Goal: Transaction & Acquisition: Obtain resource

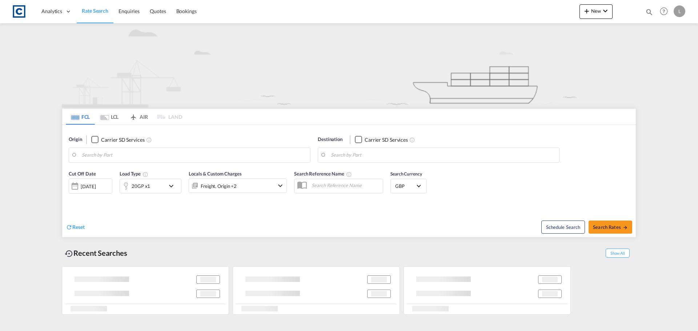
type input "PL4"
type input "[GEOGRAPHIC_DATA], THBKK"
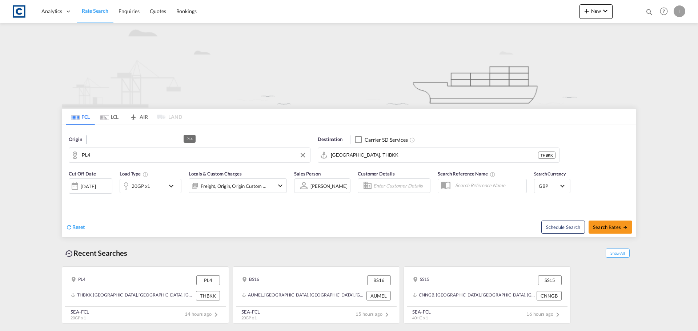
click at [102, 156] on input "PL4" at bounding box center [194, 155] width 225 height 11
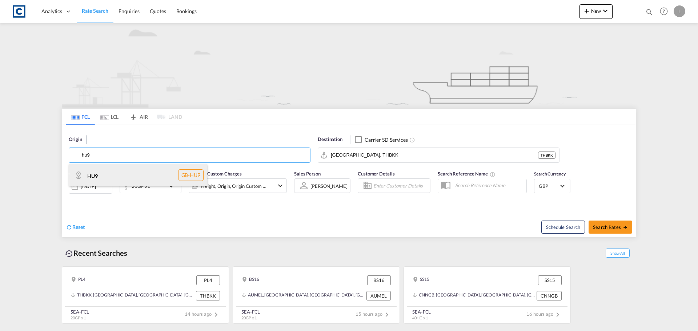
click at [95, 173] on div "HU9 GB-HU9" at bounding box center [138, 175] width 138 height 22
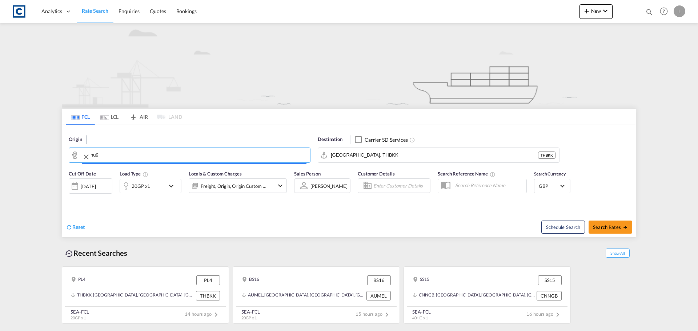
type input "HU9"
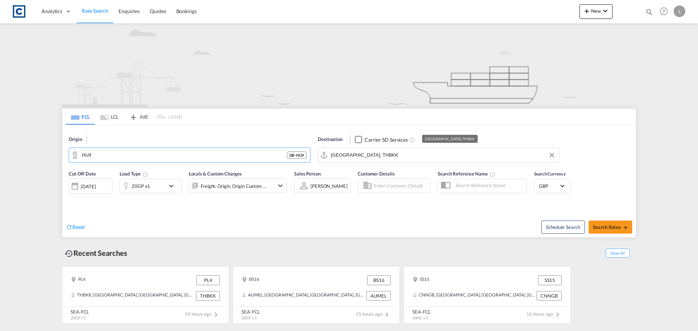
click at [375, 156] on input "[GEOGRAPHIC_DATA], THBKK" at bounding box center [443, 155] width 225 height 11
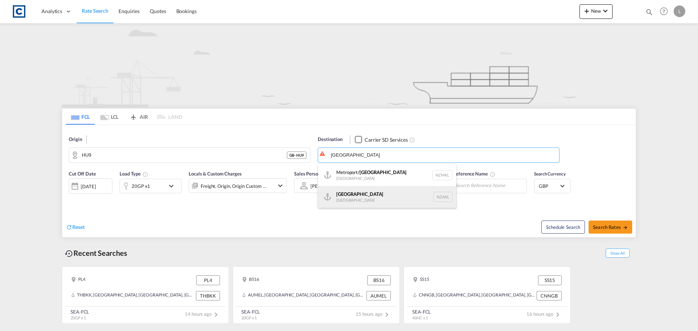
click at [373, 201] on div "[GEOGRAPHIC_DATA] [GEOGRAPHIC_DATA] NZAKL" at bounding box center [387, 197] width 138 height 22
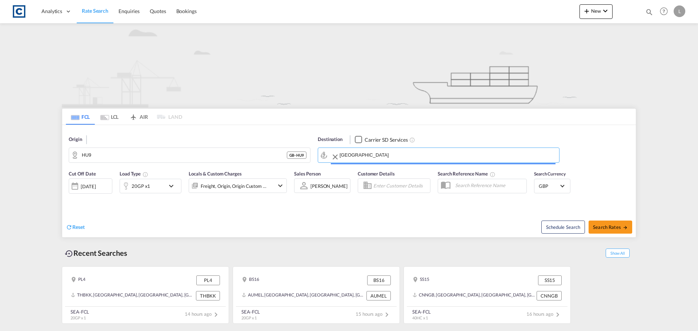
type input "[GEOGRAPHIC_DATA], NZAKL"
click at [150, 183] on div "20GP x1" at bounding box center [142, 186] width 45 height 15
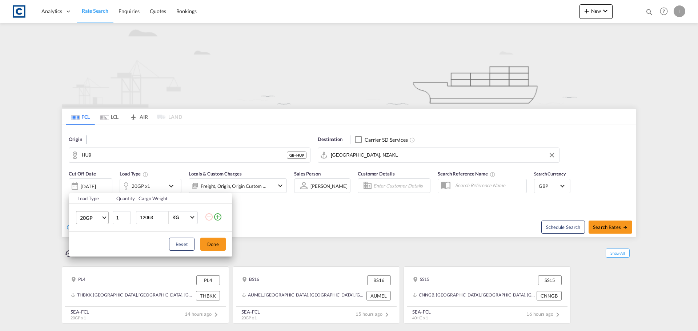
click at [93, 223] on md-select-value "20GP" at bounding box center [93, 217] width 29 height 12
click at [89, 251] on div "40HC" at bounding box center [86, 252] width 13 height 7
drag, startPoint x: 158, startPoint y: 222, endPoint x: 64, endPoint y: 218, distance: 93.8
click at [71, 223] on tr "40HC 1 12063 KG KG" at bounding box center [151, 217] width 164 height 28
type input "18000"
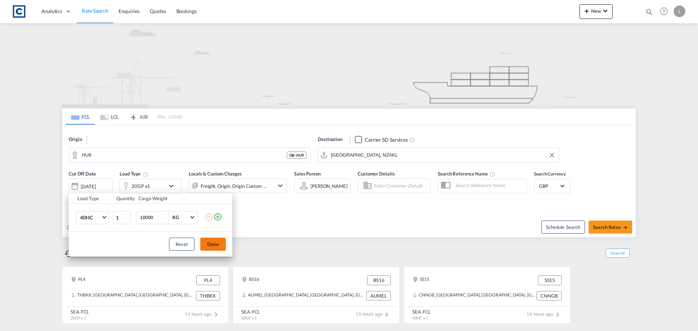
click at [220, 243] on button "Done" at bounding box center [212, 244] width 25 height 13
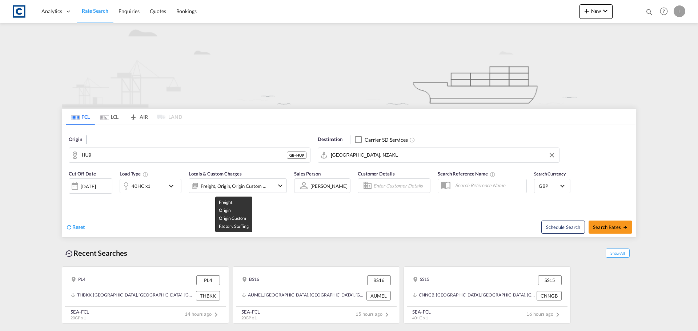
click at [261, 189] on div "Freight, Origin, Origin Custom +1" at bounding box center [234, 186] width 66 height 10
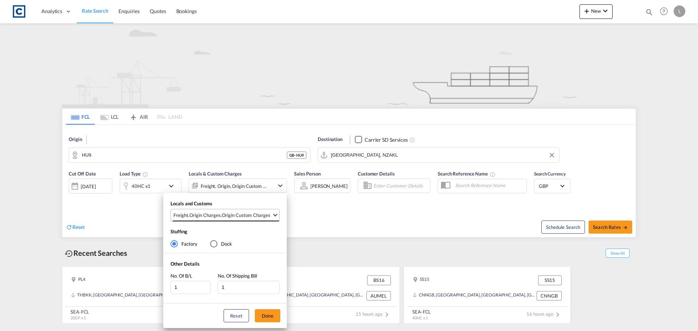
click at [262, 212] on div "Origin Custom Charges" at bounding box center [246, 215] width 49 height 7
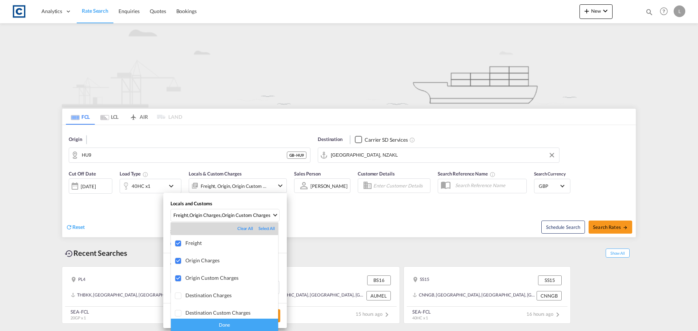
click at [224, 324] on div "Done" at bounding box center [224, 325] width 107 height 13
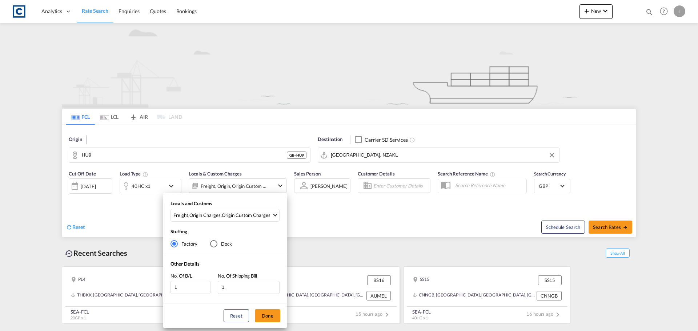
click at [265, 316] on button "Done" at bounding box center [267, 315] width 25 height 13
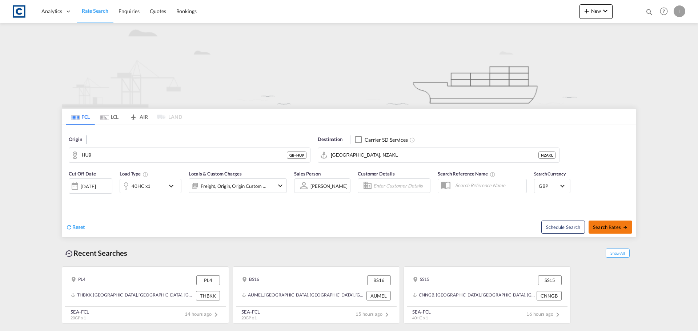
click at [613, 229] on span "Search Rates" at bounding box center [610, 227] width 35 height 6
type input "HU9 to NZAKL / [DATE]"
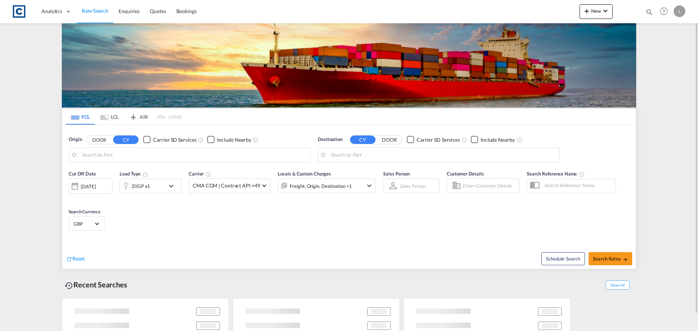
type input "GB-HU9, [GEOGRAPHIC_DATA], City of"
type input "[GEOGRAPHIC_DATA], NZAKL"
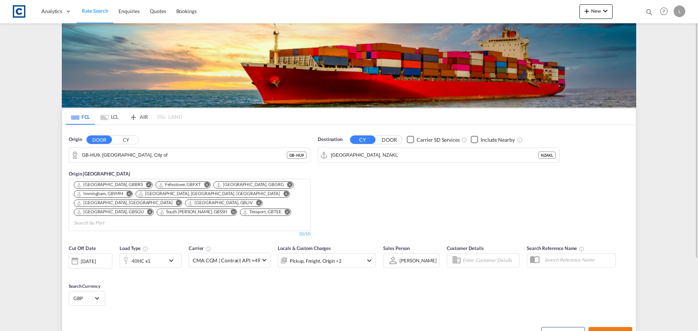
click at [613, 331] on span "Search Rates" at bounding box center [610, 334] width 35 height 6
type input "HU9 to NZAKL / [DATE]"
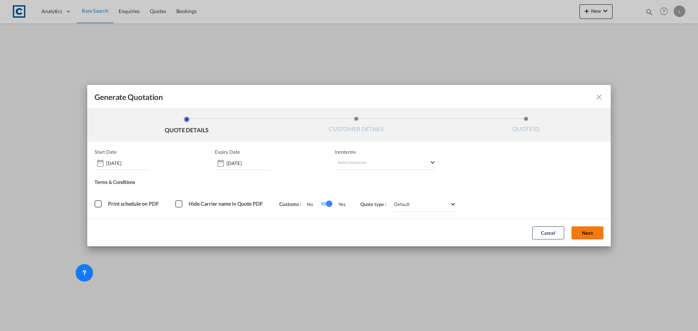
click at [590, 234] on button "Next" at bounding box center [587, 232] width 32 height 13
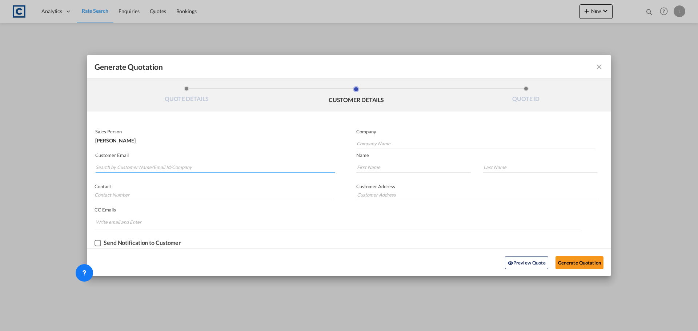
click at [153, 163] on input "Search by Customer Name/Email Id/Company" at bounding box center [215, 167] width 239 height 11
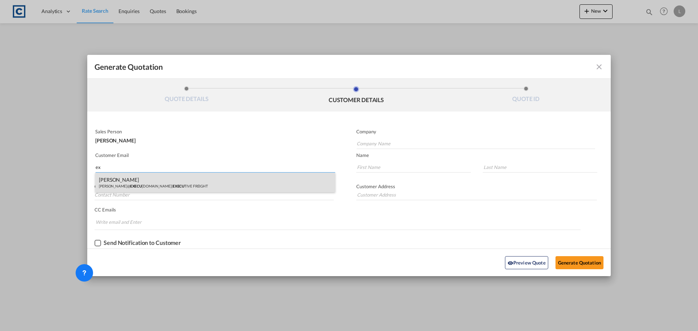
type input "e"
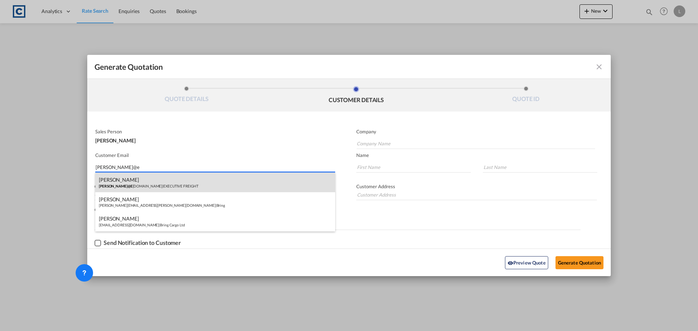
type input "robin@e"
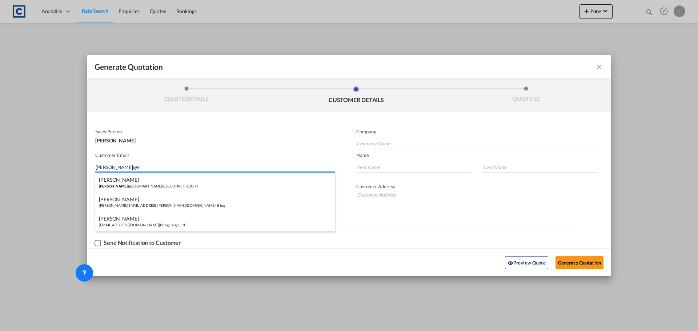
drag, startPoint x: 155, startPoint y: 187, endPoint x: 254, endPoint y: 194, distance: 99.8
click at [155, 188] on div "ROBIN RICH ROBIN@E XECUTIVEFREIGHTSERVICES.CO.UK | EXECUTIVE FREIGHT" at bounding box center [215, 183] width 240 height 20
type input "EXECUTIVE FREIGHT"
type input "ROBIN@EXECUTIVEFREIGHTSERVICES.CO.UK"
type input "ROBIN"
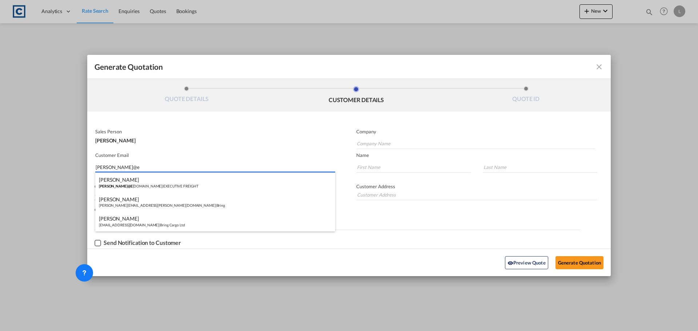
type input "RICH"
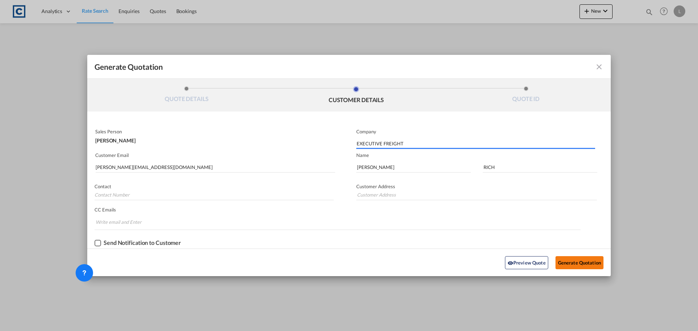
click at [590, 264] on button "Generate Quotation" at bounding box center [579, 262] width 48 height 13
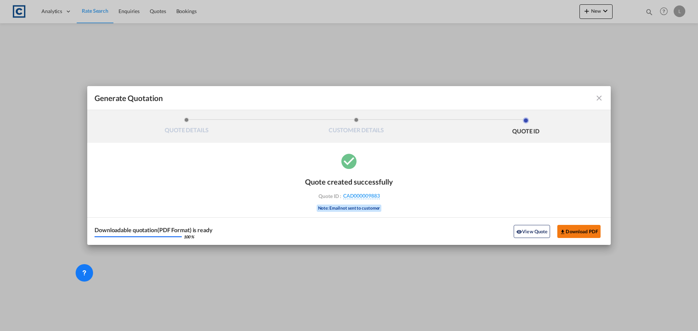
click at [586, 234] on button "Download PDF" at bounding box center [578, 231] width 43 height 13
click at [579, 231] on button "Download PDF" at bounding box center [578, 231] width 43 height 13
click at [598, 101] on md-icon "icon-close fg-AAA8AD cursor m-0" at bounding box center [598, 98] width 9 height 9
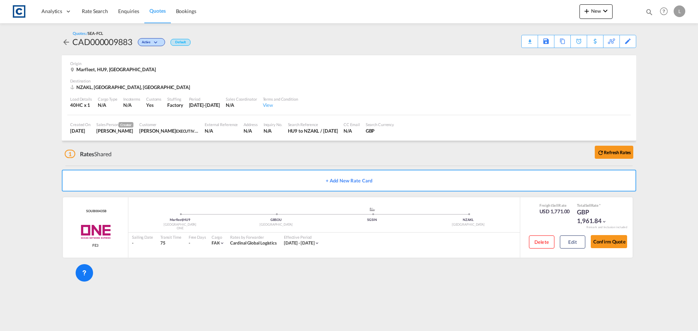
click at [20, 43] on md-content "Analytics Dashboard Rate Search Enquiries Quotes Bookings New Quote Bookings" at bounding box center [349, 165] width 698 height 331
click at [101, 12] on span "Rate Search" at bounding box center [95, 11] width 26 height 6
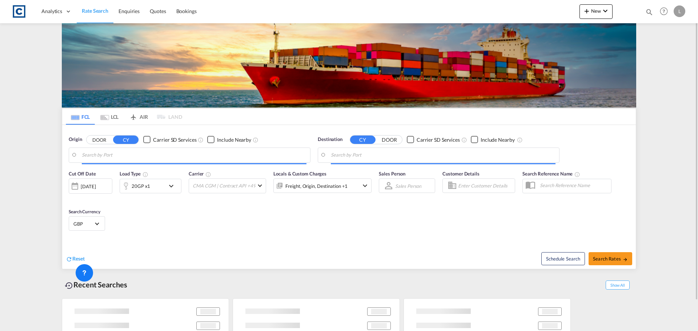
click at [342, 159] on input "Search by Port" at bounding box center [443, 155] width 225 height 11
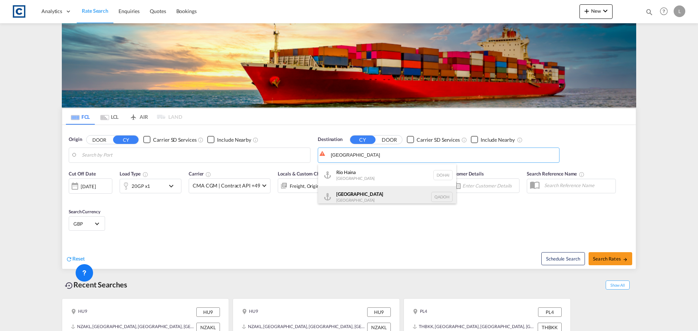
click at [354, 199] on div "Doha Qatar QADOH" at bounding box center [387, 197] width 138 height 22
type input "Doha, QADOH"
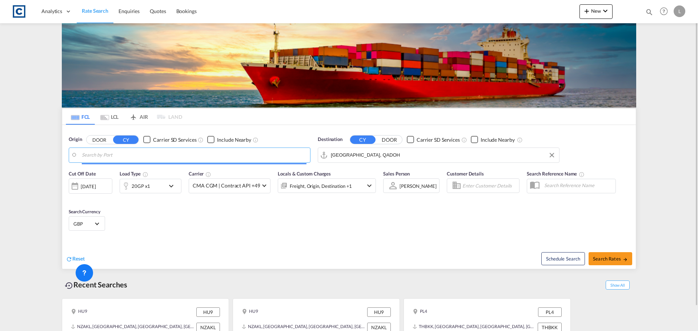
click at [140, 156] on input "Search by Port" at bounding box center [194, 155] width 225 height 11
click at [96, 140] on button "DOOR" at bounding box center [98, 140] width 25 height 8
click at [101, 152] on input "Search by Door" at bounding box center [194, 155] width 225 height 11
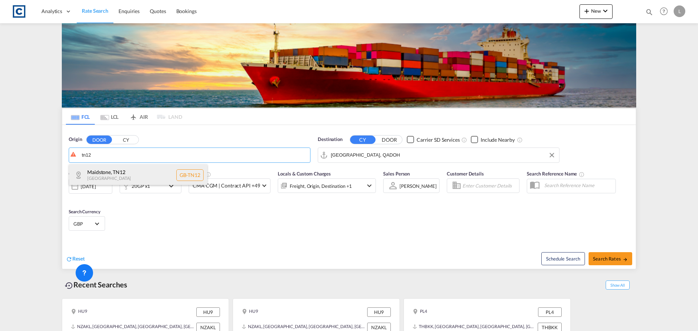
click at [131, 173] on div "Maidstone , TN12 United Kingdom GB-TN12" at bounding box center [138, 175] width 138 height 22
type input "GB-TN12, Maidstone"
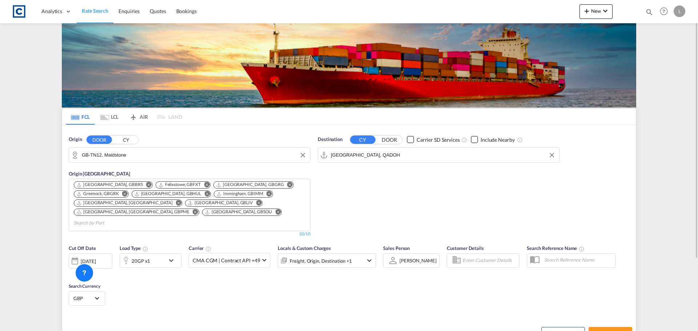
click at [154, 253] on div "20GP x1" at bounding box center [142, 260] width 45 height 15
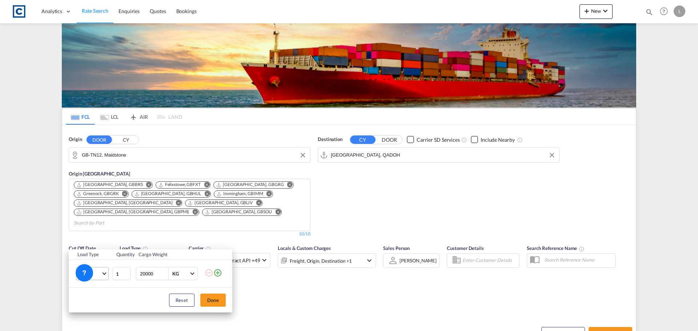
click at [101, 274] on md-select-value "20GP" at bounding box center [93, 273] width 29 height 12
click at [95, 264] on md-option "40GP" at bounding box center [98, 260] width 49 height 17
click at [222, 301] on button "Done" at bounding box center [212, 300] width 25 height 13
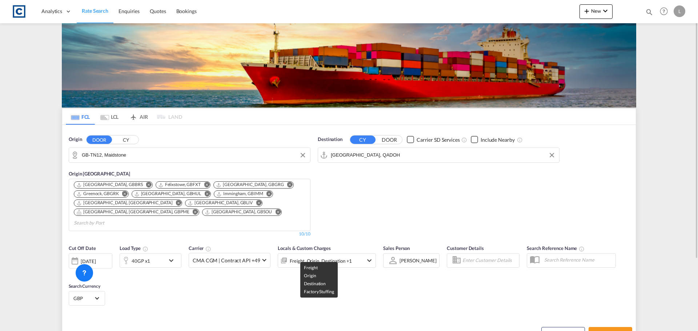
click at [346, 256] on div "Freight, Origin, Destination +1" at bounding box center [321, 261] width 62 height 10
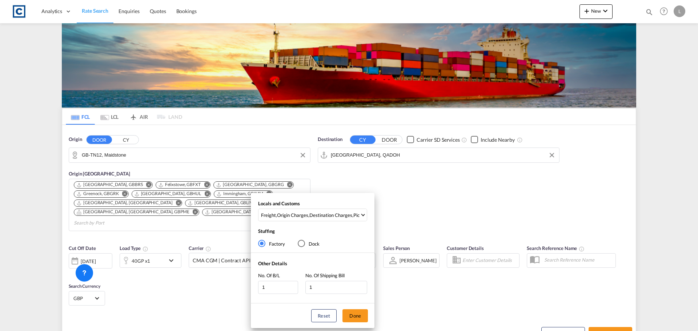
click at [336, 207] on div "Locals and Customs Freight , Origin Charges , Destination Charges , Pickup Char…" at bounding box center [313, 212] width 124 height 25
click at [335, 209] on md-select-value "Freight , Origin Charges , Destination Charges , Pickup Charges" at bounding box center [313, 215] width 106 height 12
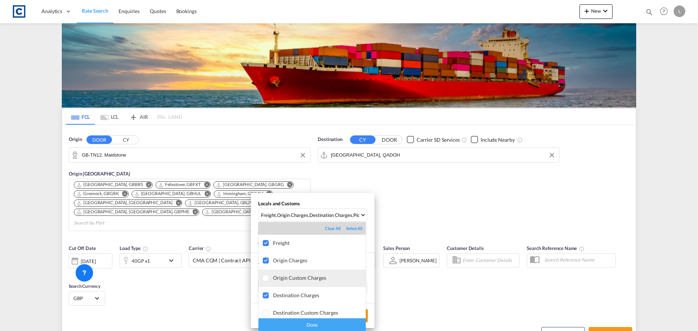
click at [265, 282] on div at bounding box center [265, 278] width 7 height 7
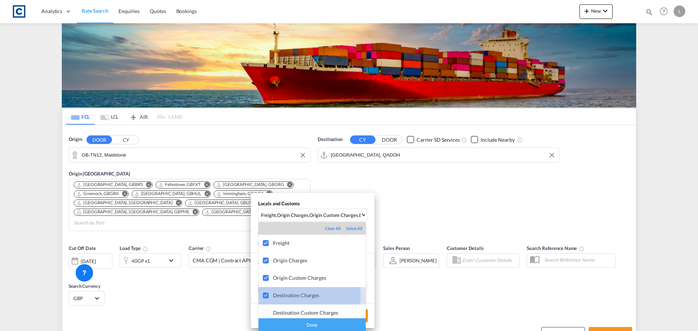
drag, startPoint x: 266, startPoint y: 296, endPoint x: 273, endPoint y: 302, distance: 9.5
click at [266, 296] on div at bounding box center [265, 295] width 7 height 7
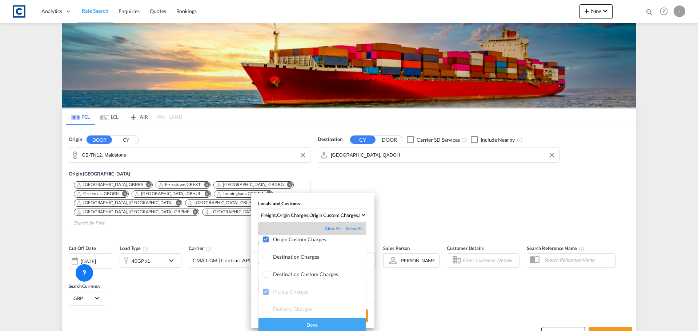
click at [289, 325] on div "Done" at bounding box center [311, 324] width 107 height 13
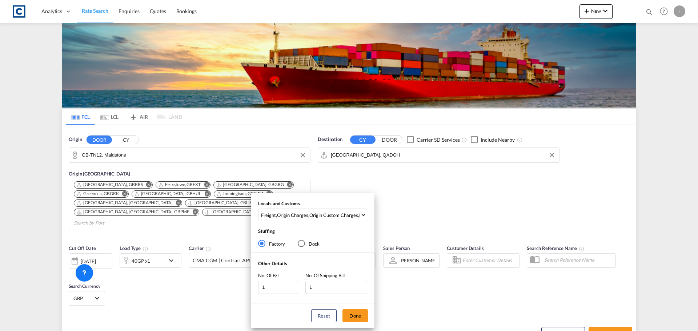
drag, startPoint x: 367, startPoint y: 318, endPoint x: 455, endPoint y: 319, distance: 88.3
click at [368, 318] on div "Reset Done" at bounding box center [313, 315] width 124 height 25
drag, startPoint x: 356, startPoint y: 315, endPoint x: 567, endPoint y: 326, distance: 211.8
click at [356, 315] on button "Done" at bounding box center [354, 315] width 25 height 13
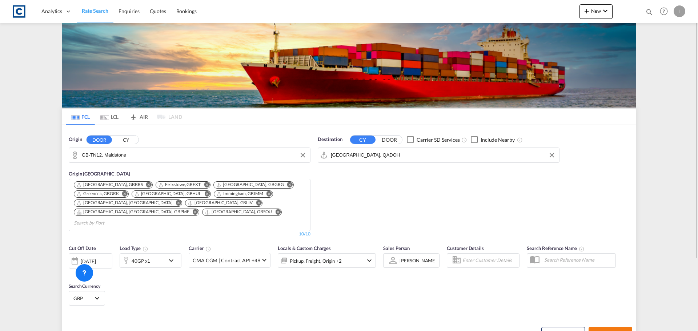
click at [610, 331] on span "Search Rates" at bounding box center [610, 334] width 35 height 6
type input "TN12 to QADOH / 25 Sep 2025"
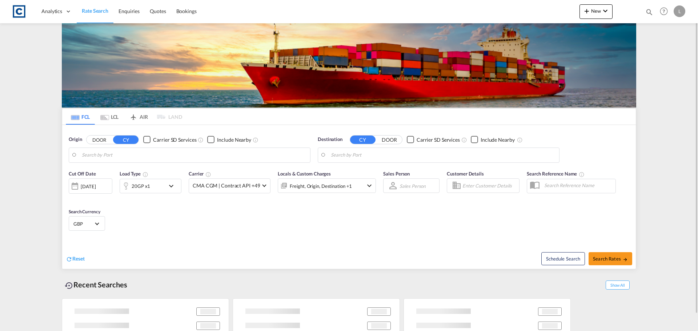
type input "GB-TN12, Maidstone"
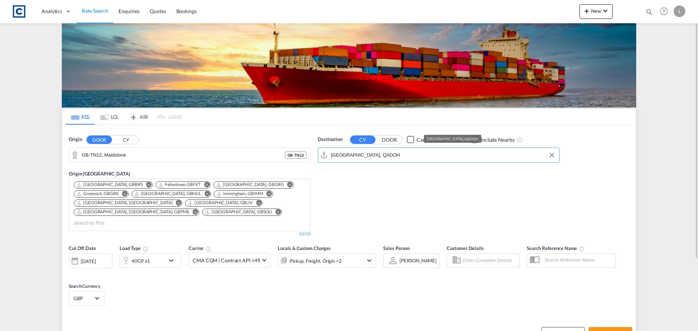
click at [366, 156] on input "Doha, QADOH" at bounding box center [443, 155] width 225 height 11
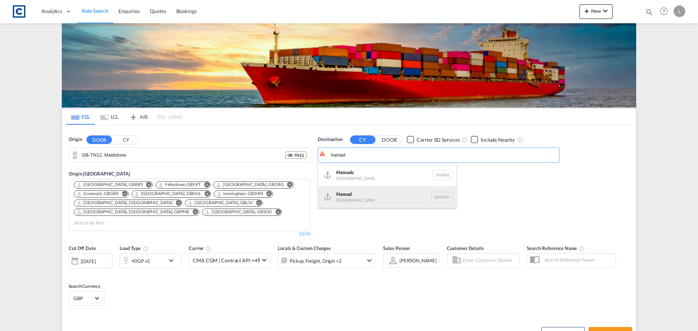
click at [382, 203] on div "Hamad Qatar QAHMD" at bounding box center [387, 197] width 138 height 22
type input "Hamad, QAHMD"
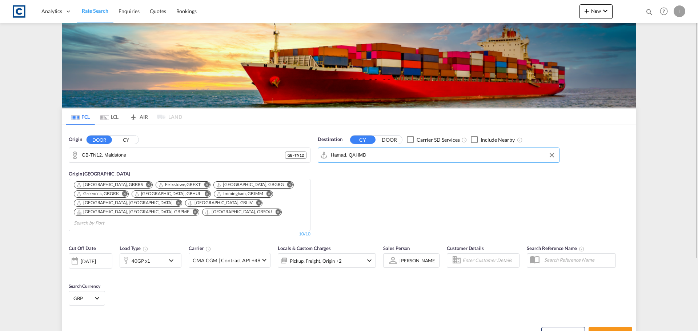
scroll to position [92, 0]
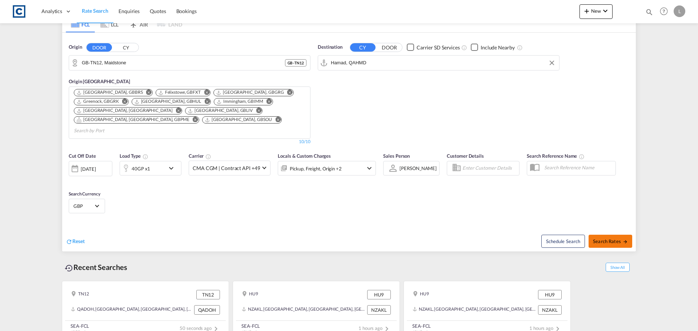
click at [599, 235] on button "Search Rates" at bounding box center [610, 241] width 44 height 13
type input "TN12 to QAHMD / 25 Sep 2025"
